Goal: Check status

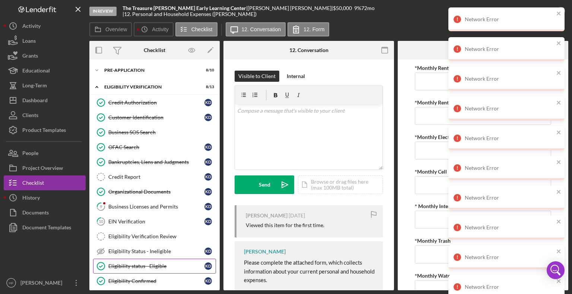
scroll to position [171, 0]
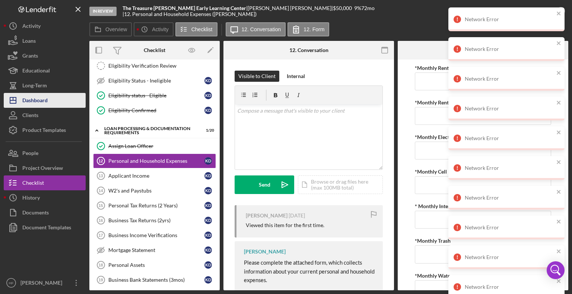
click at [46, 106] on div "Dashboard" at bounding box center [34, 101] width 25 height 17
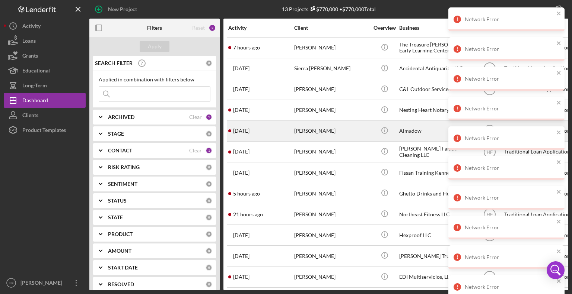
scroll to position [27, 0]
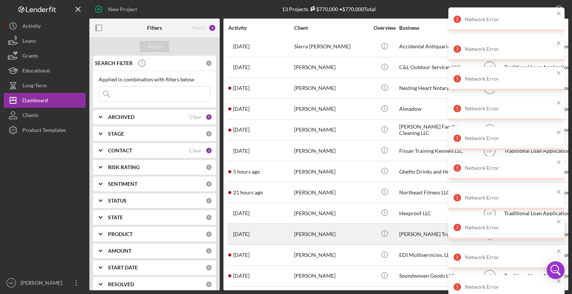
click at [290, 230] on div "[DATE] [PERSON_NAME]" at bounding box center [260, 234] width 65 height 20
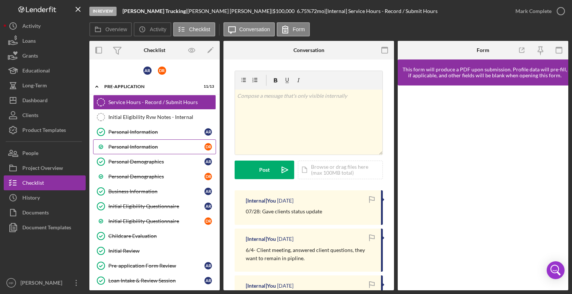
click at [134, 140] on link "Personal Information D R" at bounding box center [154, 147] width 123 height 15
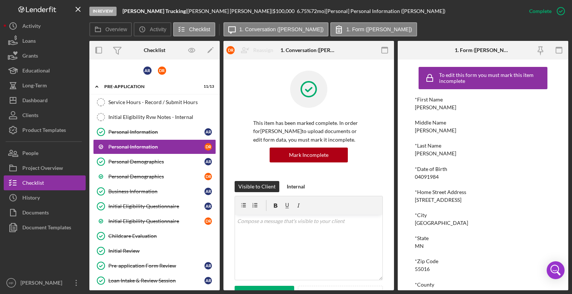
scroll to position [85, 0]
